Goal: Find specific page/section: Find specific page/section

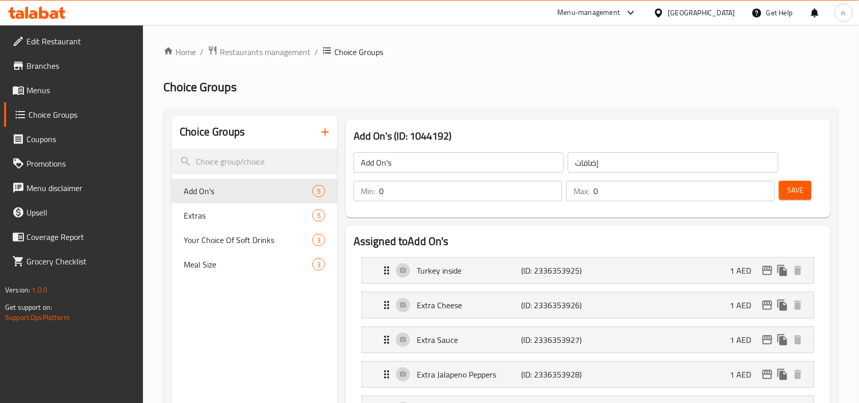
click at [622, 11] on div at bounding box center [629, 13] width 17 height 12
click at [528, 72] on div "Global Quality Control Center" at bounding box center [539, 68] width 89 height 11
click at [273, 51] on span "Restaurants management" at bounding box center [265, 52] width 91 height 12
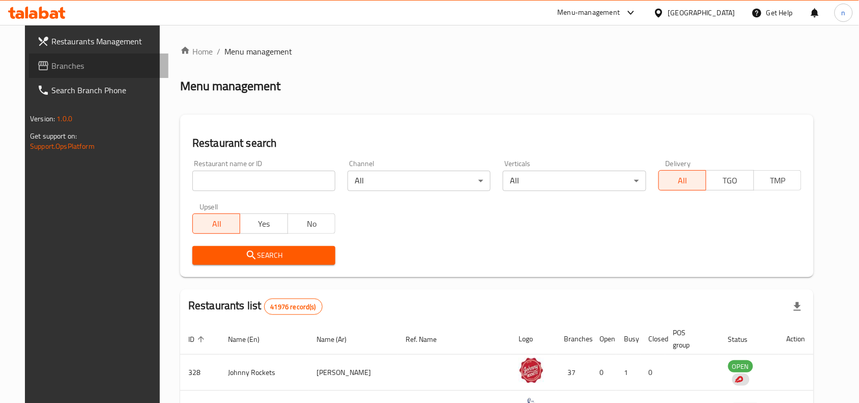
click at [64, 69] on span "Branches" at bounding box center [105, 66] width 109 height 12
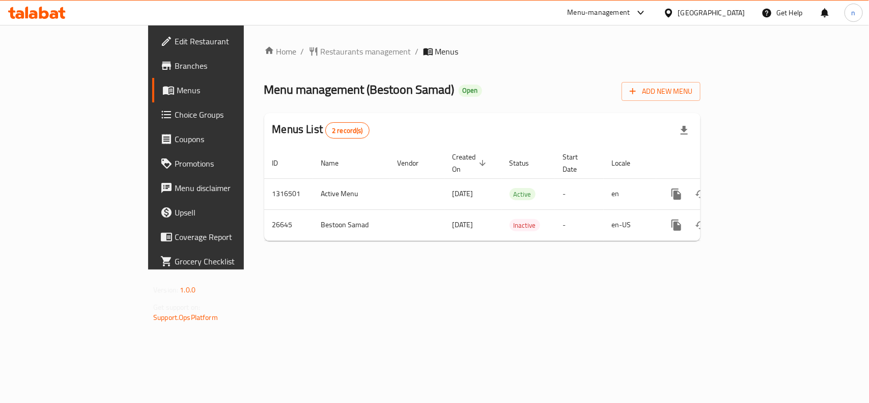
click at [175, 37] on span "Edit Restaurant" at bounding box center [230, 41] width 110 height 12
